Goal: Task Accomplishment & Management: Complete application form

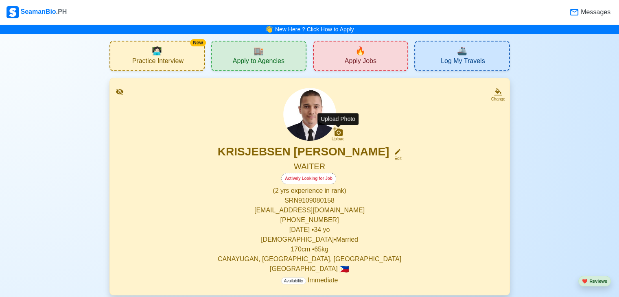
click at [334, 131] on icon at bounding box center [338, 132] width 10 height 10
click at [0, 0] on input "Upload" at bounding box center [0, 0] width 0 height 0
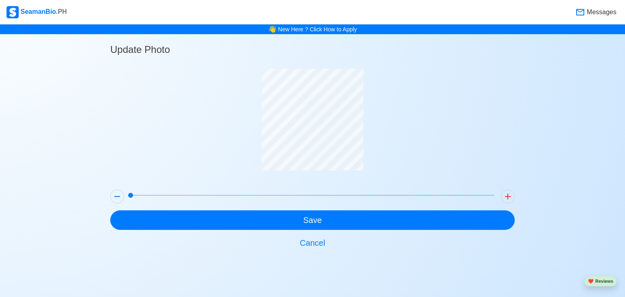
click at [418, 145] on div at bounding box center [312, 126] width 404 height 114
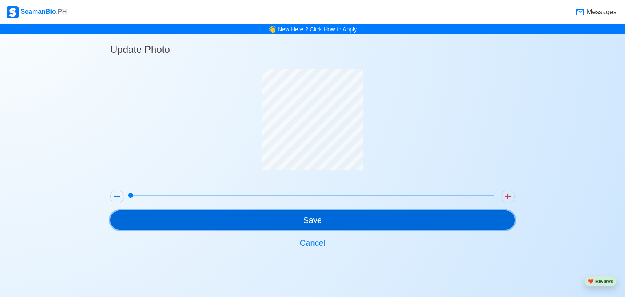
click at [277, 216] on button "Save" at bounding box center [312, 220] width 404 height 20
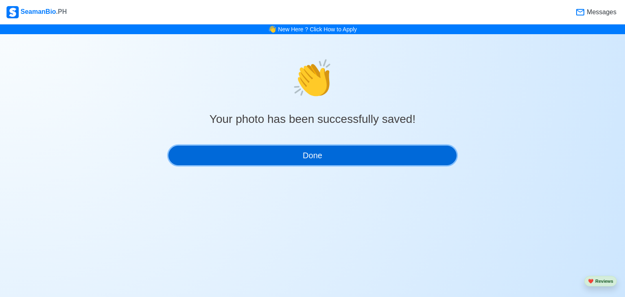
click at [311, 157] on button "Done" at bounding box center [312, 156] width 288 height 20
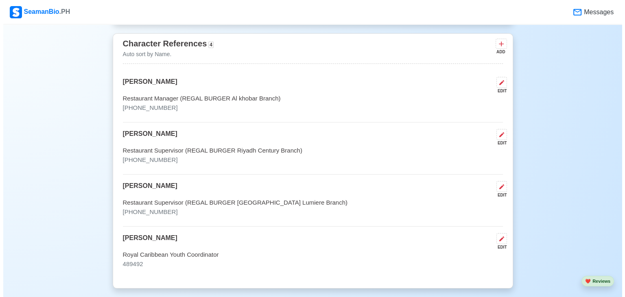
scroll to position [2285, 0]
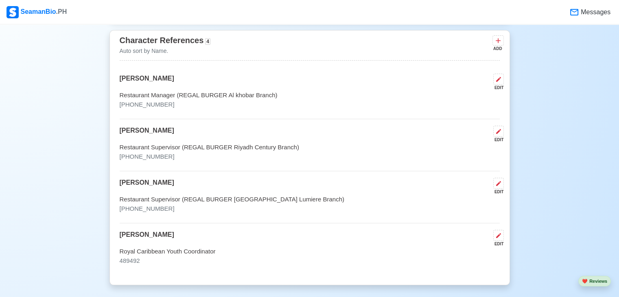
click at [497, 189] on div "EDIT" at bounding box center [497, 192] width 14 height 6
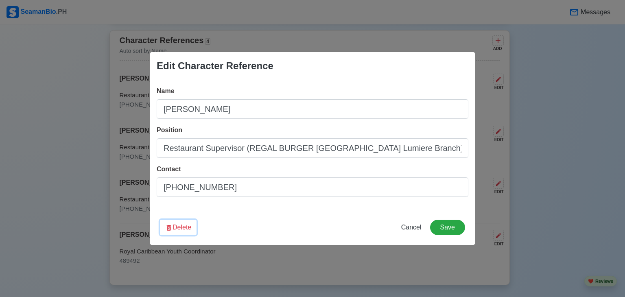
click at [192, 226] on button "Delete" at bounding box center [178, 227] width 37 height 15
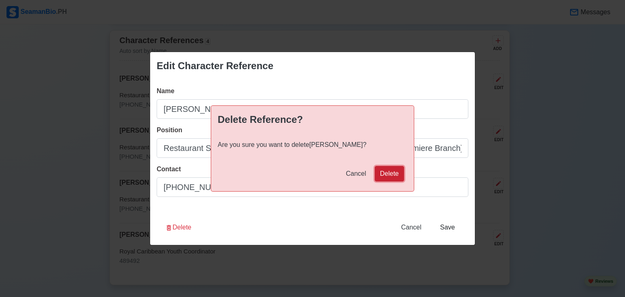
click at [391, 170] on button "Delete" at bounding box center [389, 173] width 29 height 15
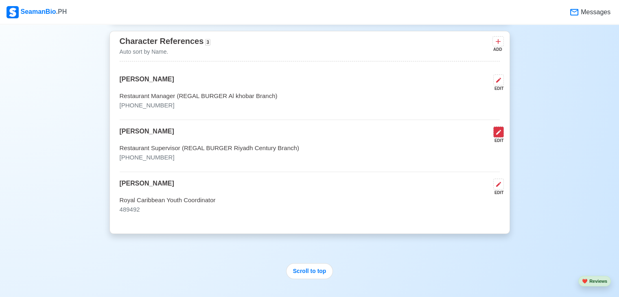
click at [493, 132] on button at bounding box center [498, 132] width 11 height 11
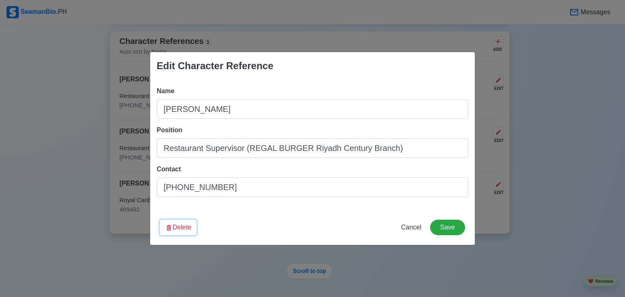
click at [183, 227] on button "Delete" at bounding box center [178, 227] width 37 height 15
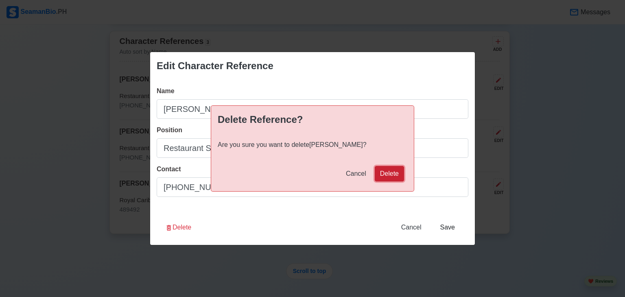
click at [394, 170] on button "Delete" at bounding box center [389, 173] width 29 height 15
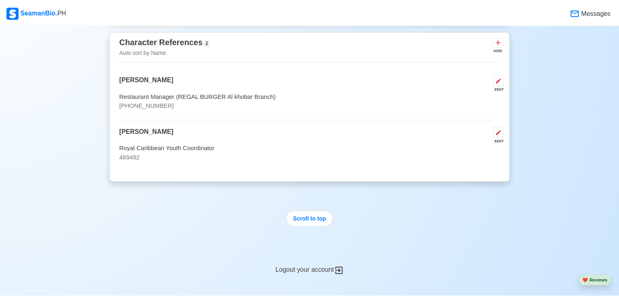
scroll to position [2283, 0]
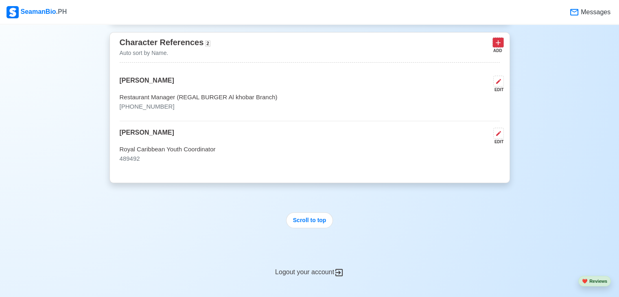
click at [495, 39] on icon at bounding box center [498, 43] width 8 height 8
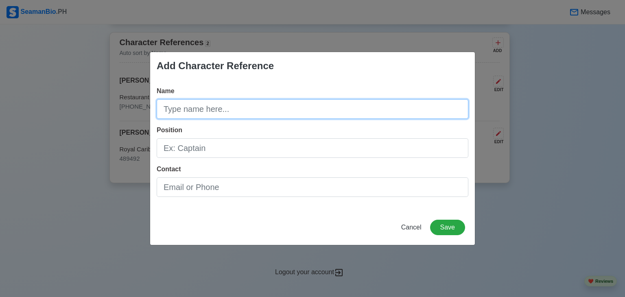
click at [277, 106] on input "Name" at bounding box center [313, 109] width 312 height 20
type input "[PERSON_NAME]"
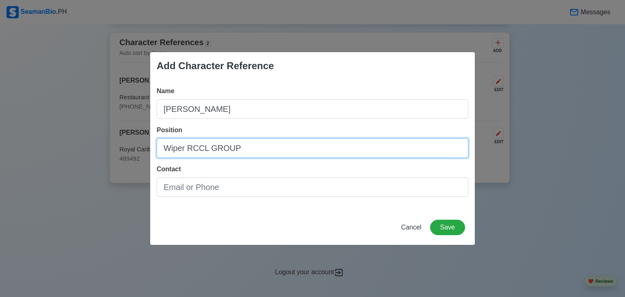
type input "Wiper RCCL GROUP"
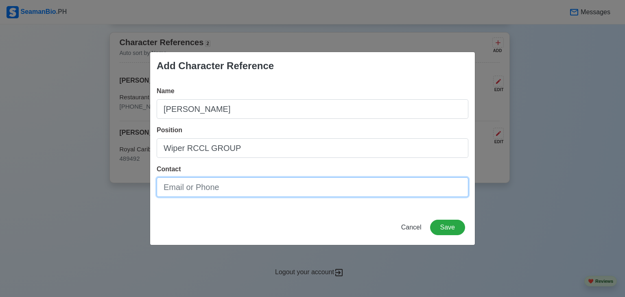
click at [231, 189] on input "Contact" at bounding box center [313, 187] width 312 height 20
type input "571007"
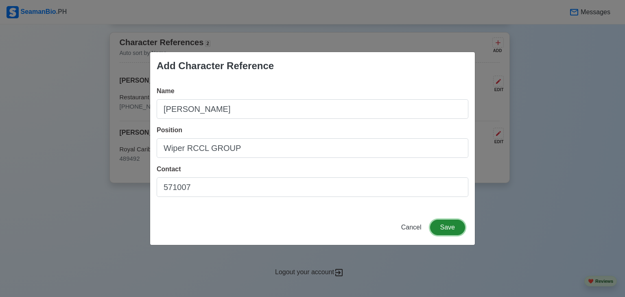
click at [449, 222] on button "Save" at bounding box center [447, 227] width 35 height 15
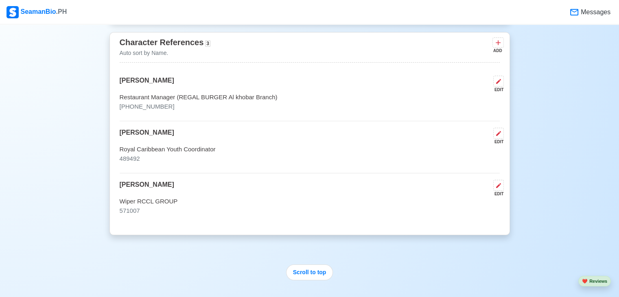
click at [498, 140] on div "EDIT" at bounding box center [497, 142] width 14 height 6
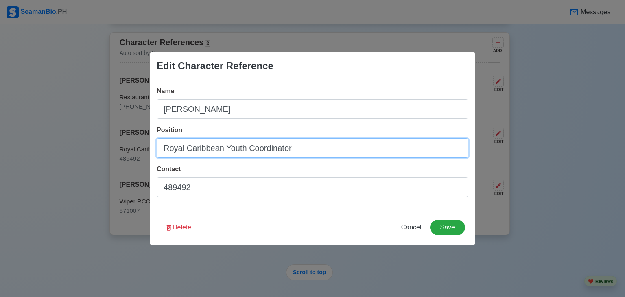
drag, startPoint x: 225, startPoint y: 148, endPoint x: 144, endPoint y: 150, distance: 81.8
click at [144, 150] on div "Edit Character Reference Name [PERSON_NAME] Diva Position Royal Caribbean Youth…" at bounding box center [312, 148] width 625 height 297
type input "Youth Coordinator RCCL GROUP"
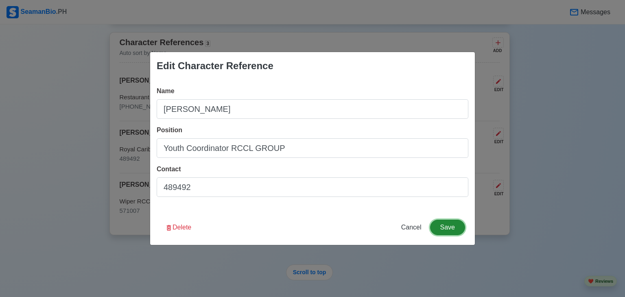
click at [447, 229] on button "Save" at bounding box center [447, 227] width 35 height 15
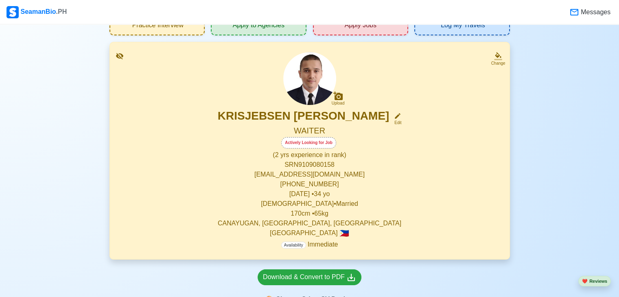
scroll to position [0, 0]
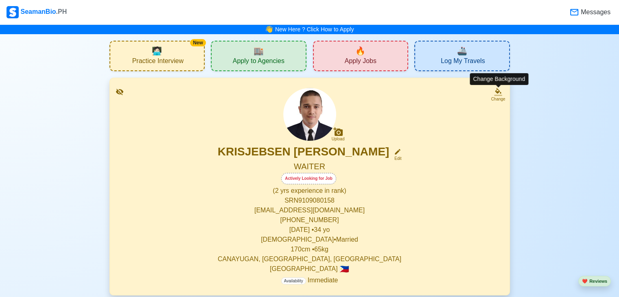
click at [497, 94] on icon at bounding box center [498, 92] width 8 height 8
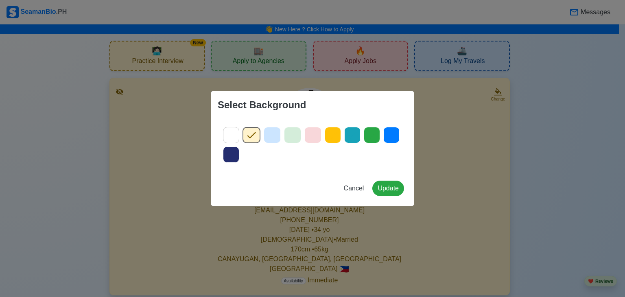
click at [294, 131] on icon at bounding box center [292, 135] width 12 height 12
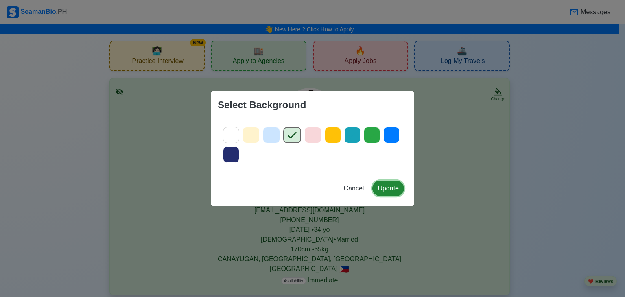
click at [385, 188] on button "Update" at bounding box center [388, 188] width 32 height 15
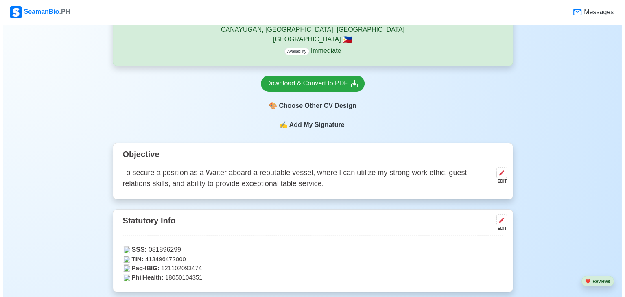
scroll to position [233, 0]
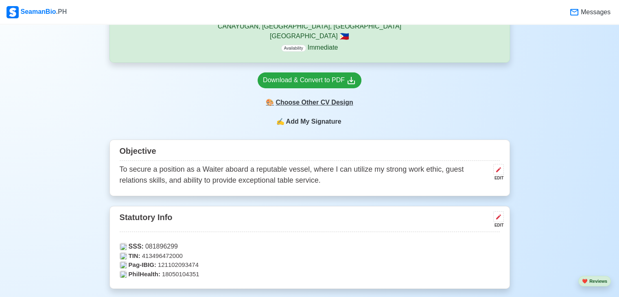
click at [328, 105] on div "🎨 Choose Other CV Design" at bounding box center [309, 102] width 104 height 15
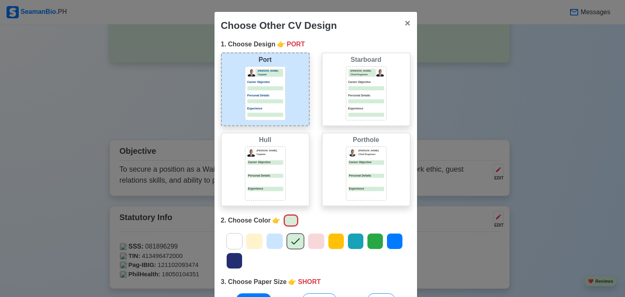
click at [359, 150] on p "[PERSON_NAME]" at bounding box center [371, 151] width 26 height 4
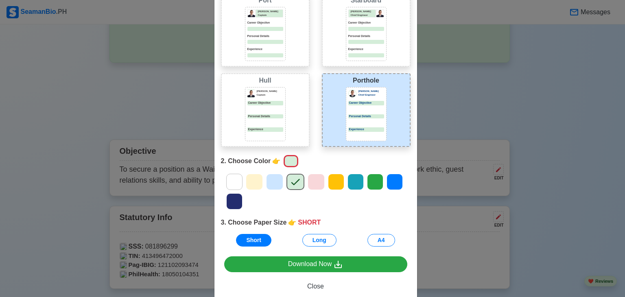
scroll to position [65, 0]
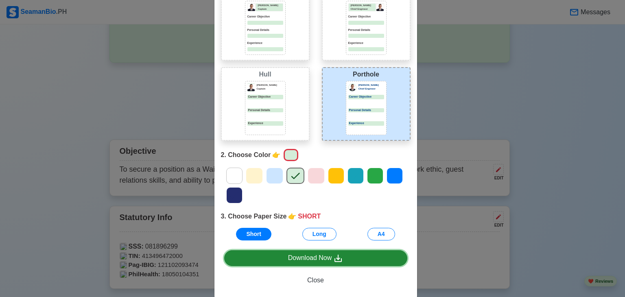
click at [281, 257] on link "Download Now" at bounding box center [315, 258] width 183 height 16
